Goal: Transaction & Acquisition: Purchase product/service

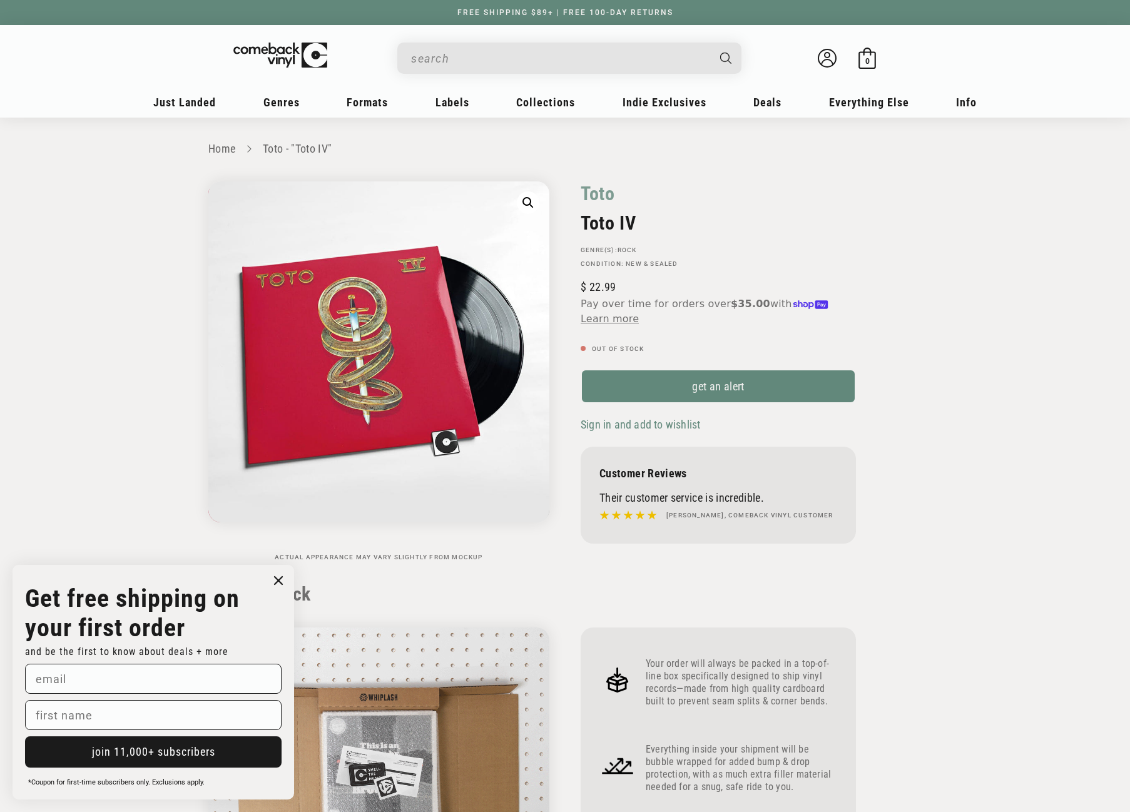
scroll to position [1001, 0]
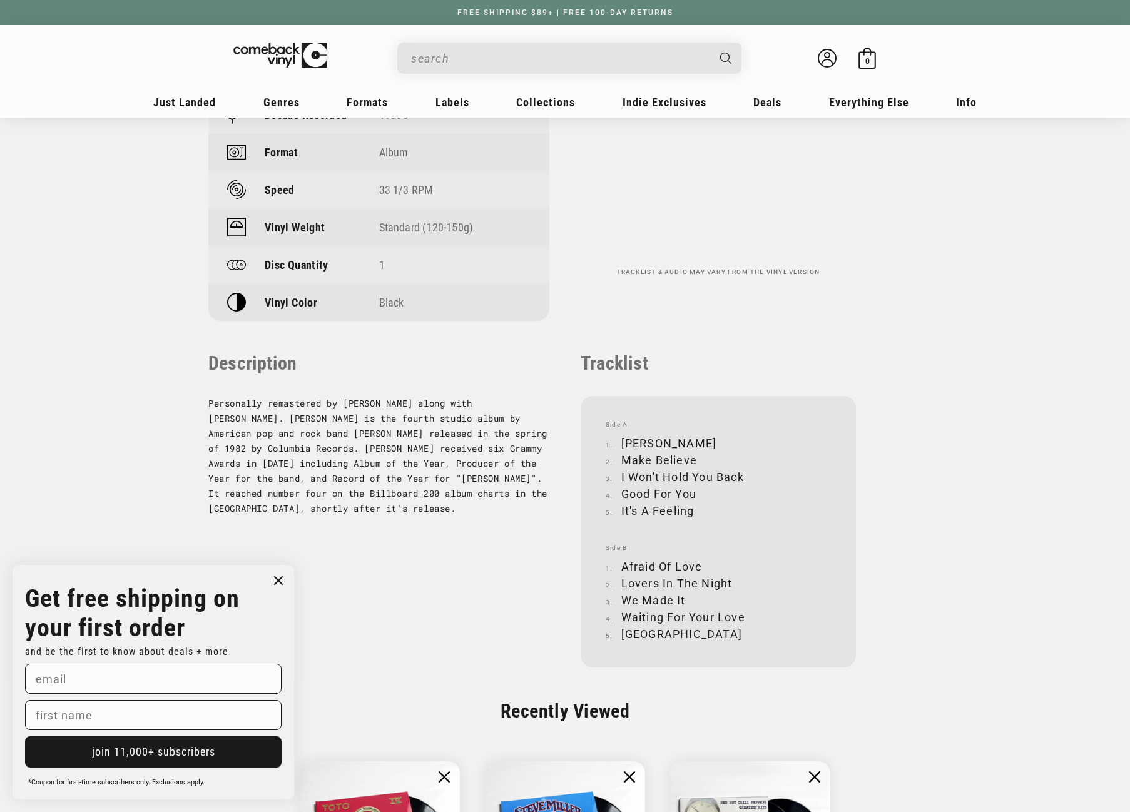
click at [529, 63] on input "When autocomplete results are available use up and down arrows to review and en…" at bounding box center [559, 59] width 297 height 26
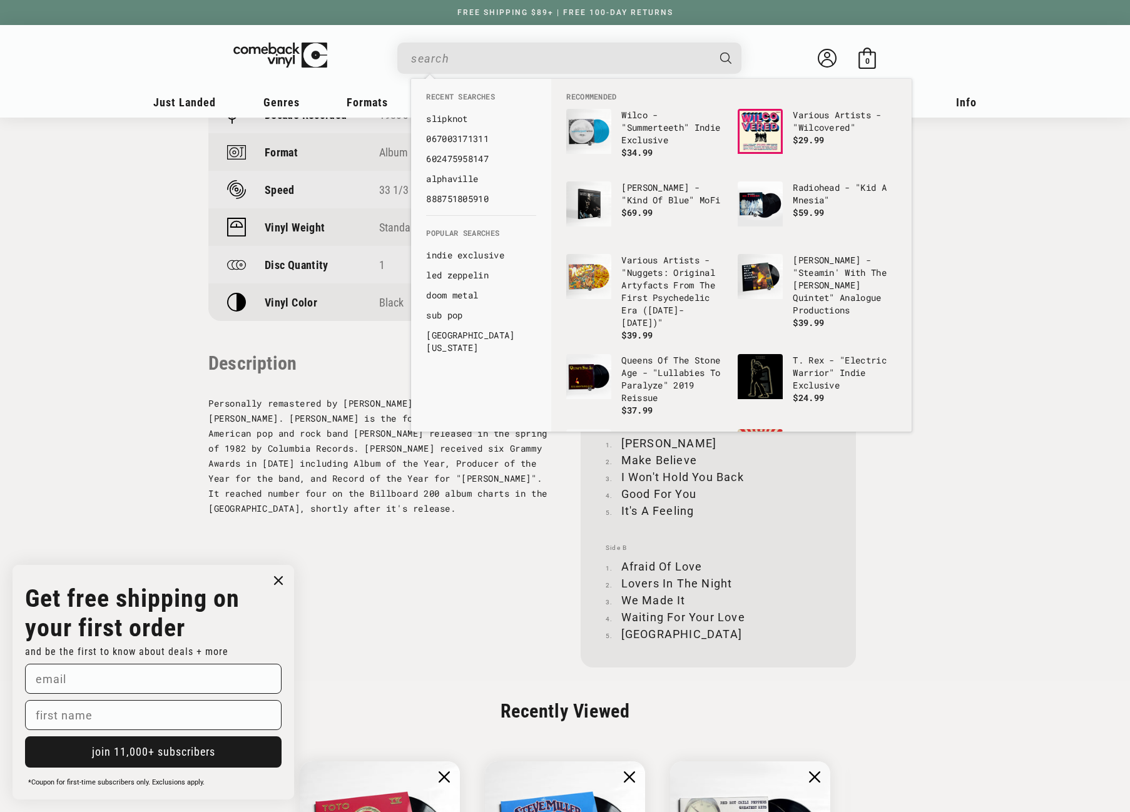
paste input "[PERSON_NAME]"
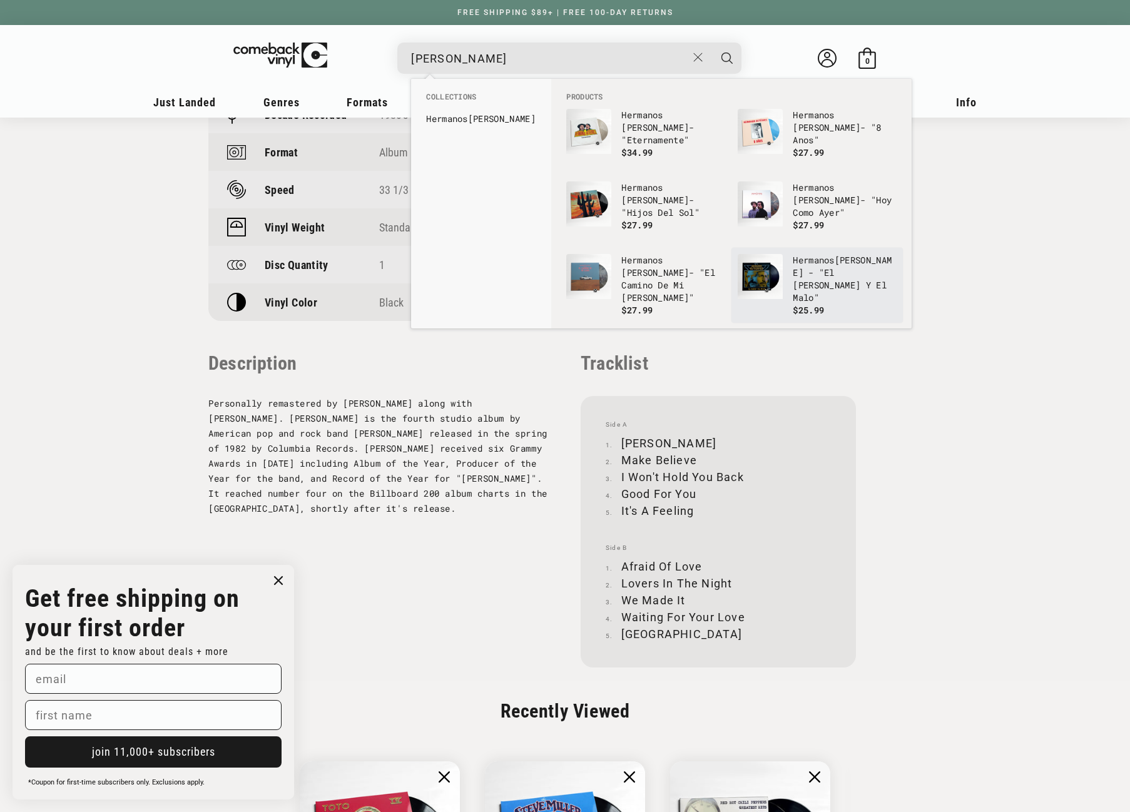
type input "[PERSON_NAME]"
click at [763, 270] on img "Products" at bounding box center [760, 276] width 45 height 45
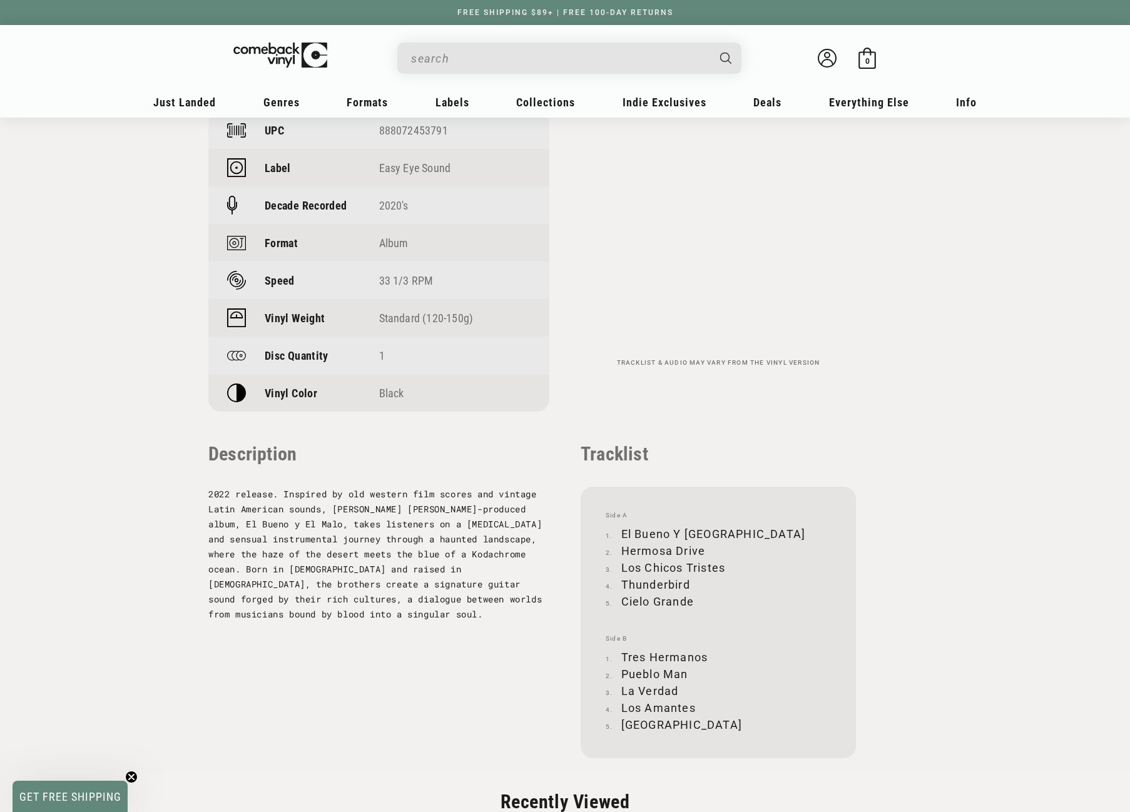
scroll to position [1001, 0]
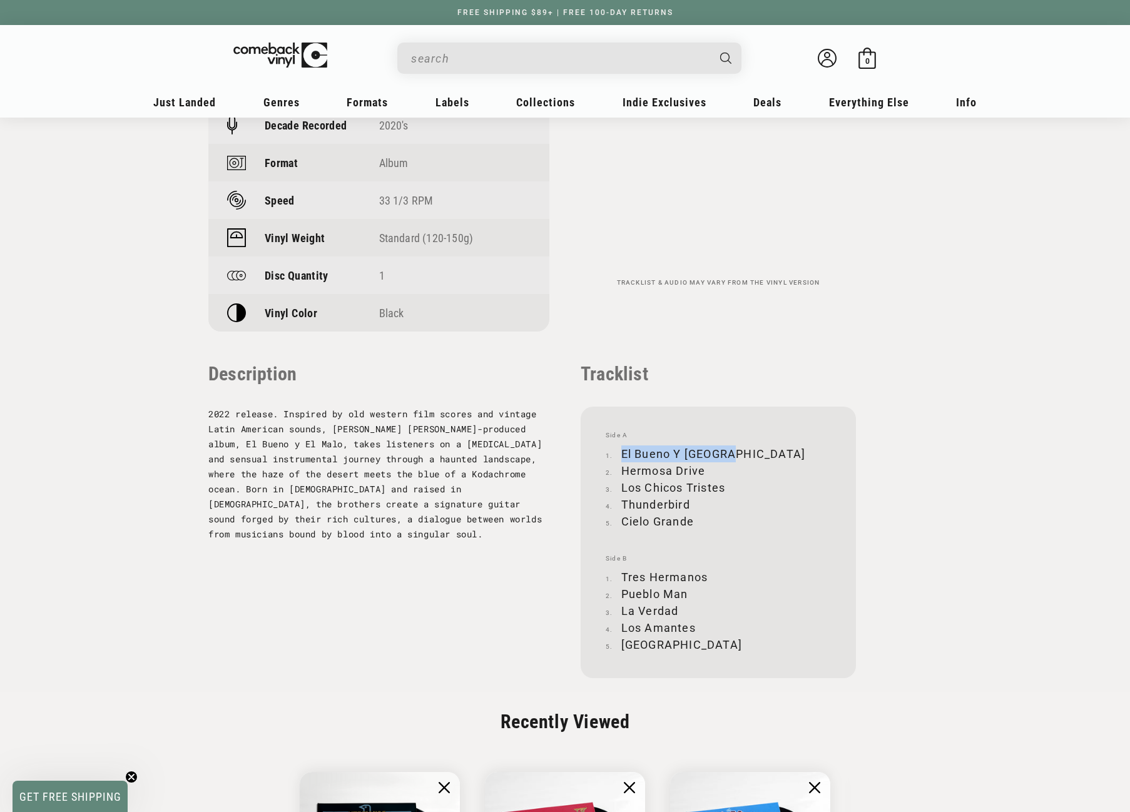
drag, startPoint x: 621, startPoint y: 449, endPoint x: 724, endPoint y: 447, distance: 103.9
click at [724, 447] on li "El Bueno Y El Malo" at bounding box center [718, 453] width 225 height 17
copy li "El Bueno Y El Malo"
drag, startPoint x: 622, startPoint y: 470, endPoint x: 702, endPoint y: 468, distance: 80.1
click at [702, 468] on li "Hermosa Drive" at bounding box center [718, 470] width 225 height 17
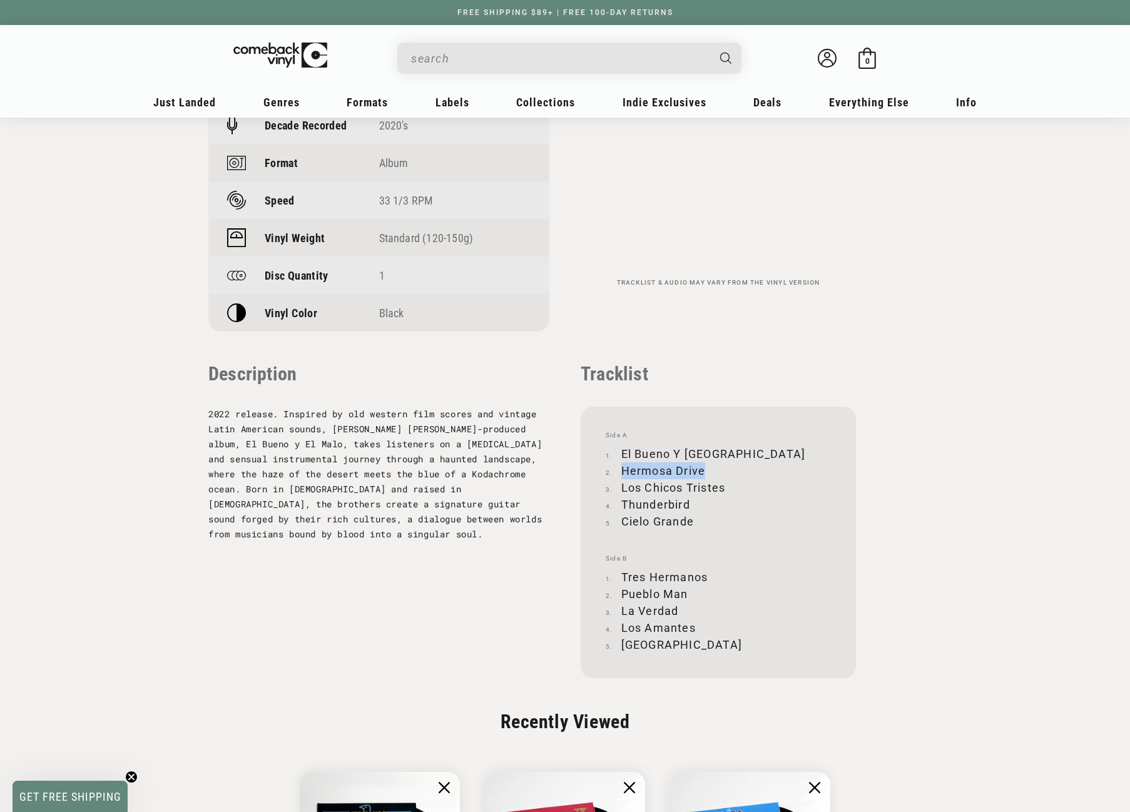
copy li "Hermosa Drive"
drag, startPoint x: 622, startPoint y: 484, endPoint x: 723, endPoint y: 482, distance: 101.4
click at [723, 482] on li "Los Chicos Tristes" at bounding box center [718, 487] width 225 height 17
copy li "Los Chicos Tristes"
drag, startPoint x: 621, startPoint y: 500, endPoint x: 687, endPoint y: 500, distance: 65.7
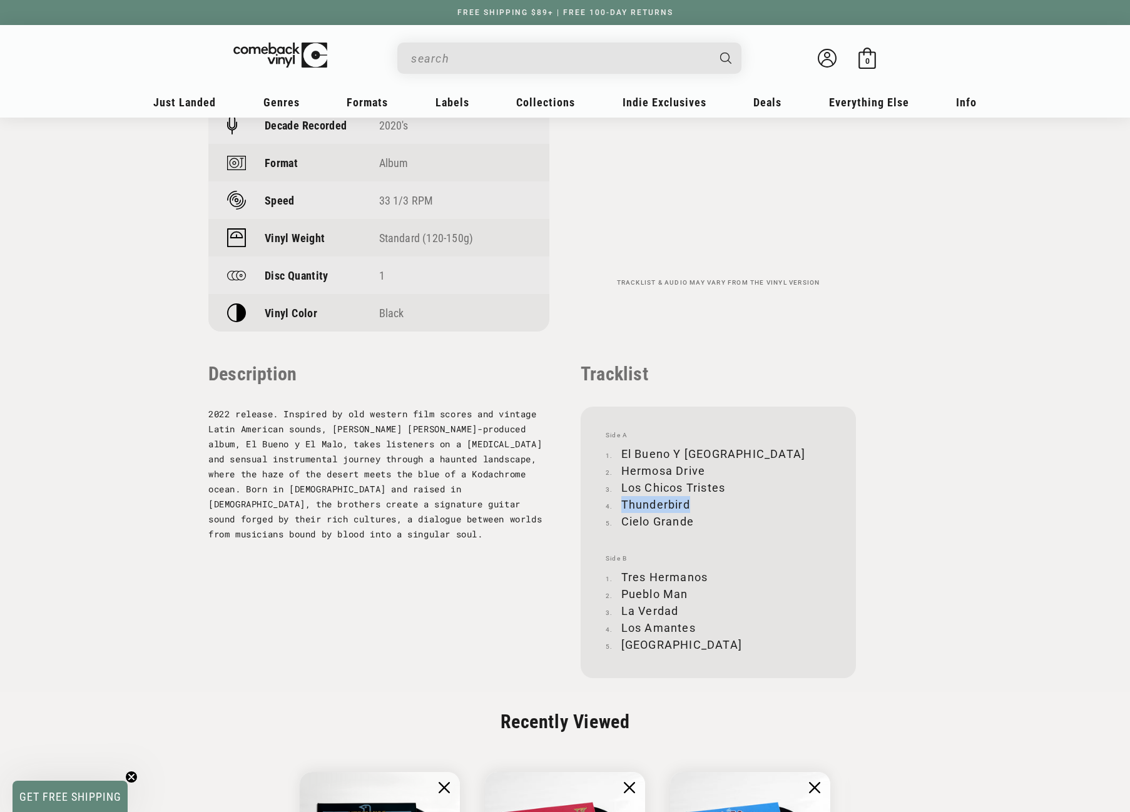
click at [687, 500] on li "Thunderbird" at bounding box center [718, 504] width 225 height 17
copy li "Thunderbird"
drag, startPoint x: 624, startPoint y: 522, endPoint x: 692, endPoint y: 517, distance: 67.7
click at [692, 517] on li "Cielo Grande" at bounding box center [718, 521] width 225 height 17
copy li "Cielo Grande"
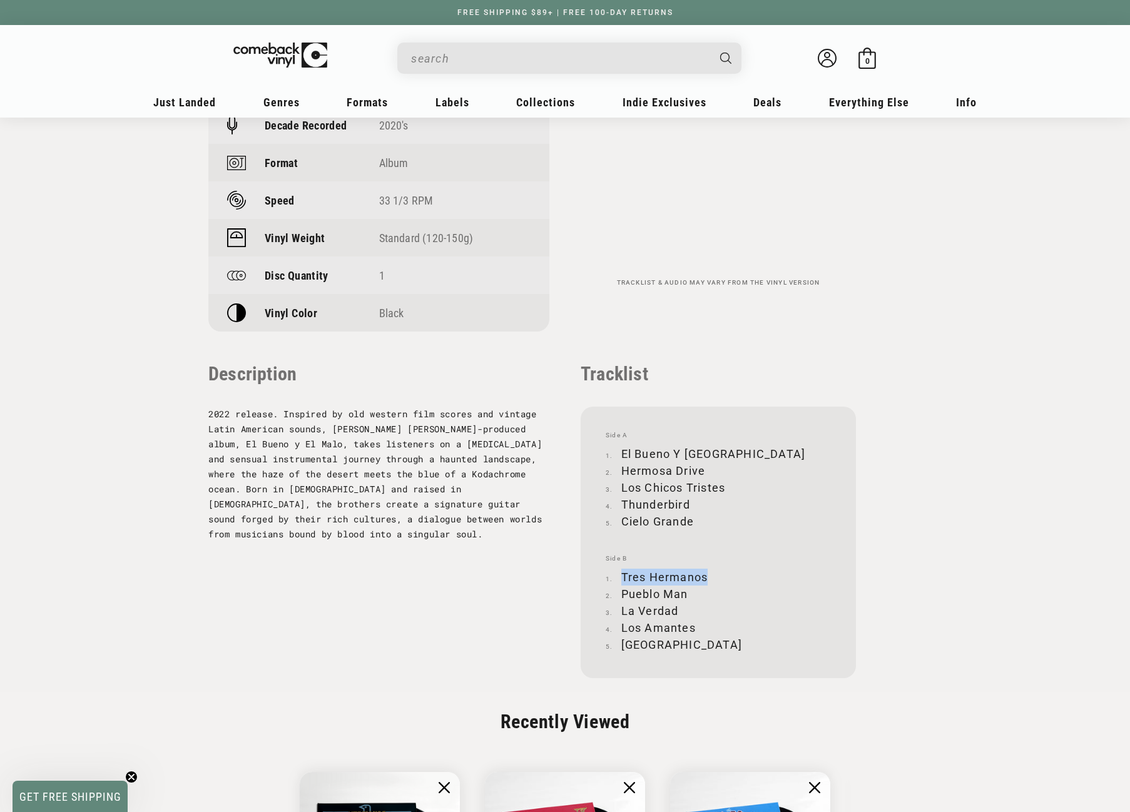
drag, startPoint x: 622, startPoint y: 573, endPoint x: 706, endPoint y: 572, distance: 84.5
click at [706, 572] on li "Tres Hermanos" at bounding box center [718, 577] width 225 height 17
copy li "Tres Hermanos"
drag, startPoint x: 622, startPoint y: 591, endPoint x: 686, endPoint y: 591, distance: 64.4
click at [686, 591] on li "Pueblo Man" at bounding box center [718, 594] width 225 height 17
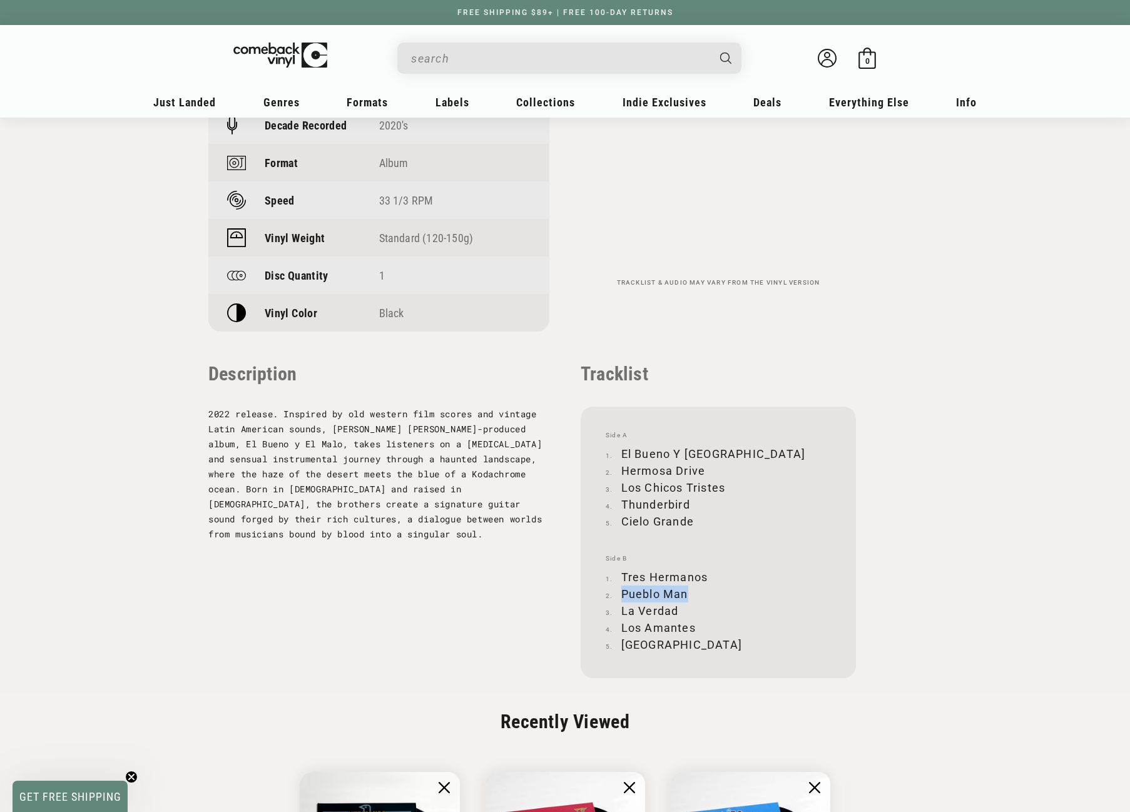
copy li "Pueblo Man"
drag, startPoint x: 621, startPoint y: 611, endPoint x: 679, endPoint y: 610, distance: 58.2
click at [679, 610] on li "La Verdad" at bounding box center [718, 610] width 225 height 17
copy li "La Verdad"
drag, startPoint x: 622, startPoint y: 629, endPoint x: 692, endPoint y: 626, distance: 70.1
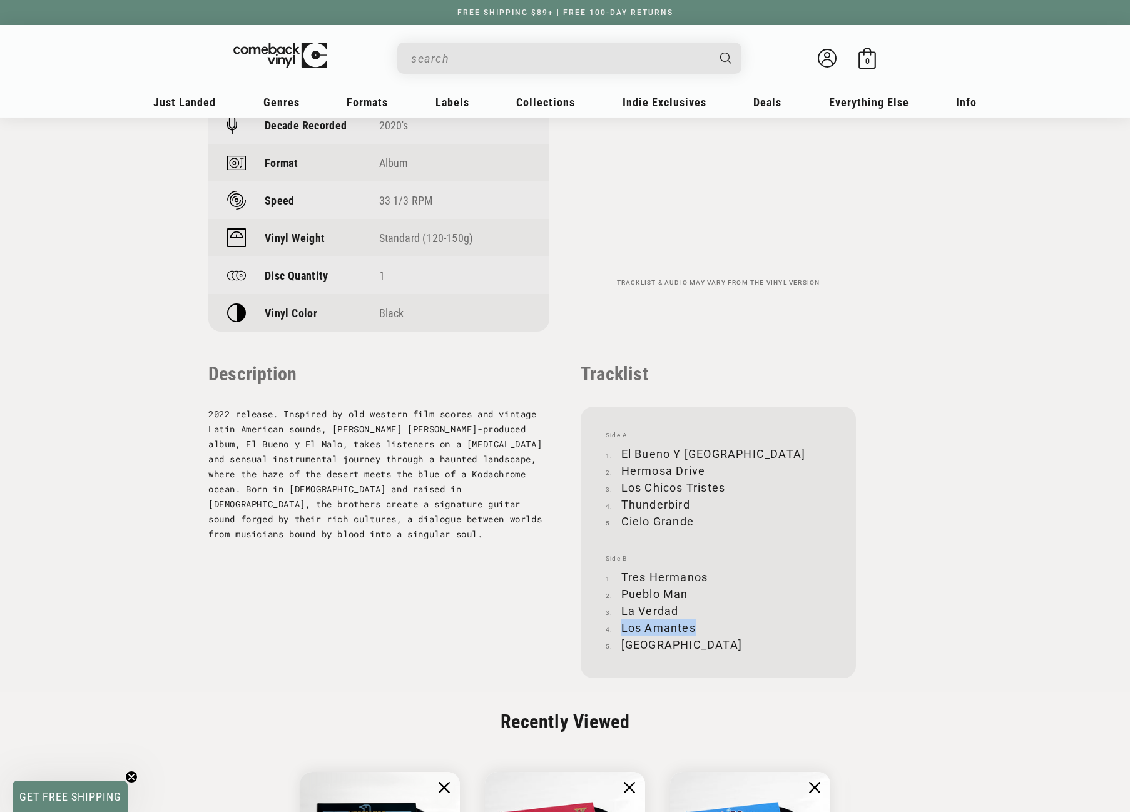
click at [692, 626] on li "Los Amantes" at bounding box center [718, 627] width 225 height 17
copy li "Los Amantes"
drag, startPoint x: 622, startPoint y: 643, endPoint x: 697, endPoint y: 643, distance: 74.4
click at [697, 643] on li "Dorado Valley" at bounding box center [718, 644] width 225 height 17
copy li "Dorado Valley"
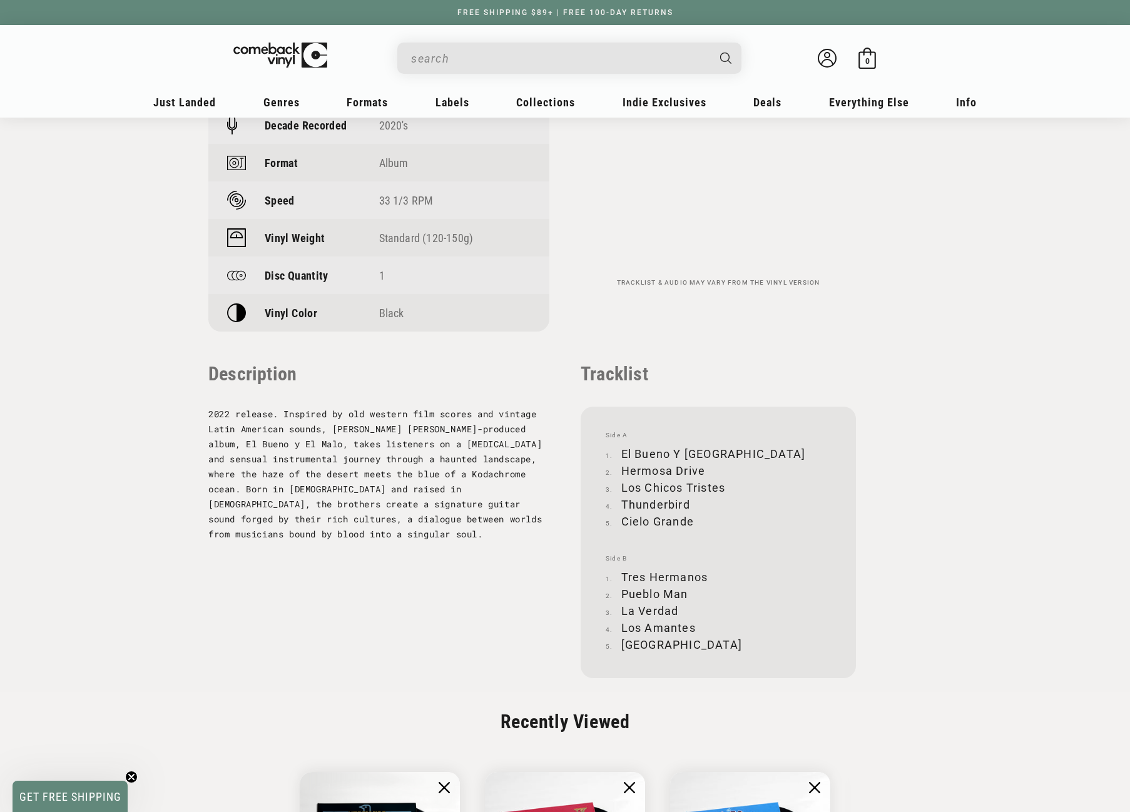
click at [508, 53] on input "When autocomplete results are available use up and down arrows to review and en…" at bounding box center [559, 59] width 297 height 26
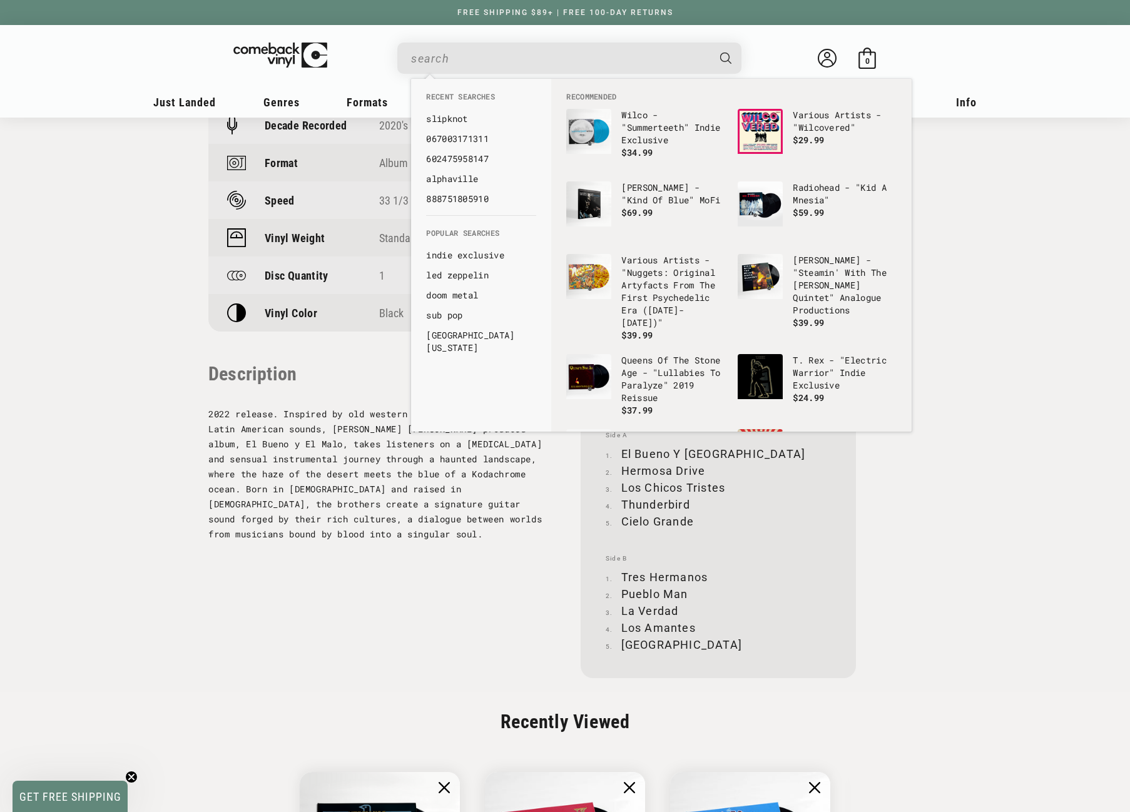
paste input "094638241515"
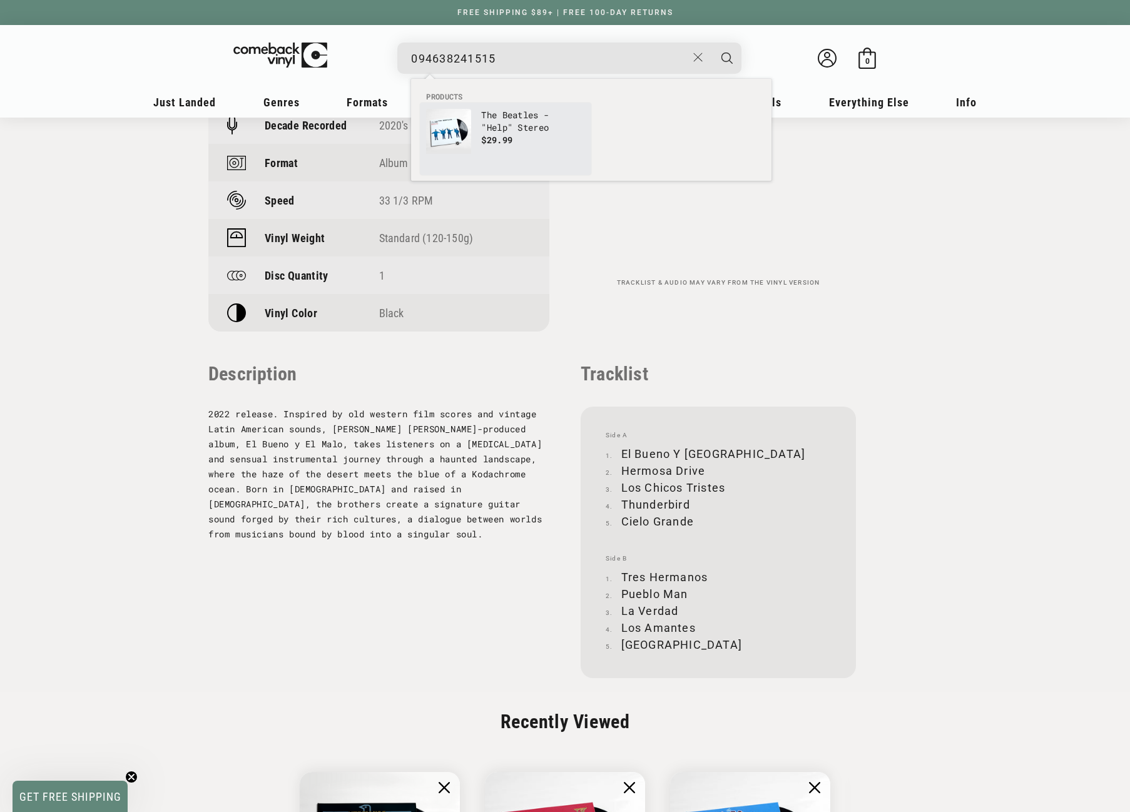
type input "094638241515"
click at [508, 121] on p "The Beatles - "Help" Stereo" at bounding box center [533, 121] width 104 height 25
